Goal: Navigation & Orientation: Find specific page/section

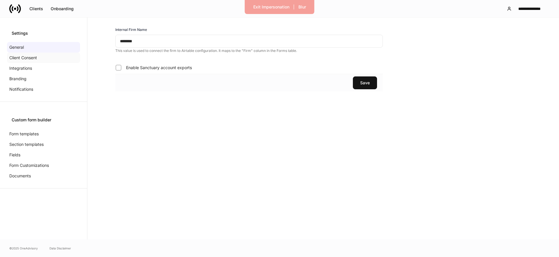
click at [41, 61] on div "Client Consent" at bounding box center [43, 57] width 73 height 10
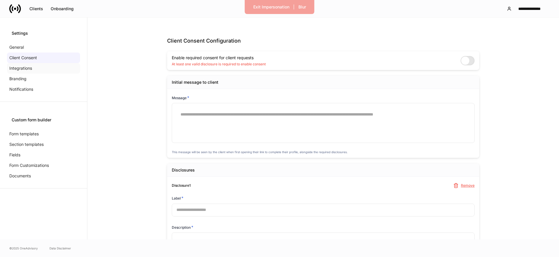
click at [34, 69] on div "Integrations" at bounding box center [43, 68] width 73 height 10
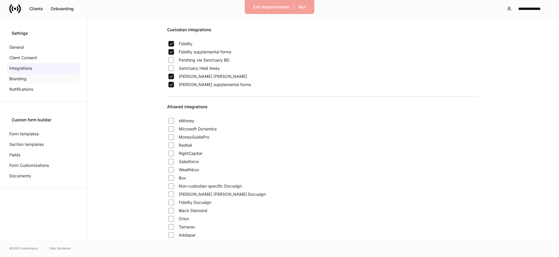
click at [53, 81] on div "Branding" at bounding box center [43, 78] width 73 height 10
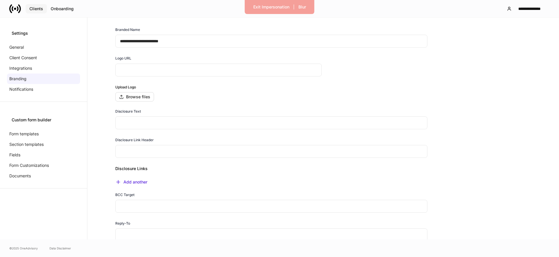
click at [36, 5] on button "Clients" at bounding box center [36, 8] width 21 height 9
